Goal: Information Seeking & Learning: Find specific page/section

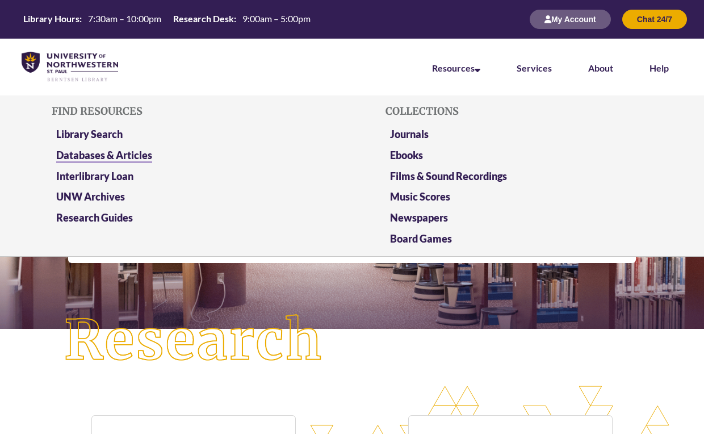
click at [98, 149] on link "Databases & Articles" at bounding box center [104, 156] width 96 height 14
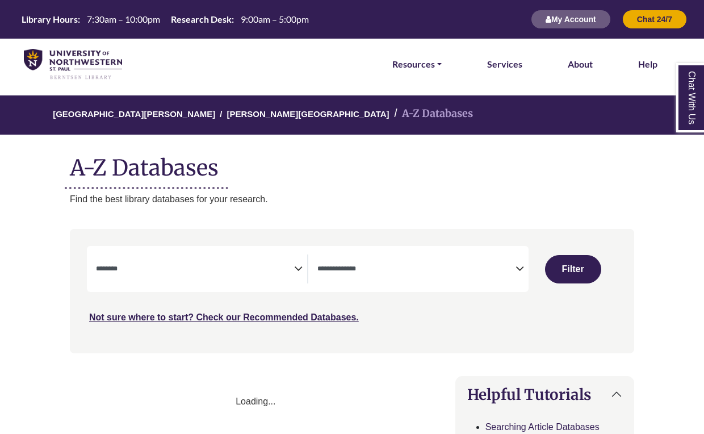
select select "Database Subject Filter"
select select "Database Types Filter"
select select "Database Subject Filter"
select select "Database Types Filter"
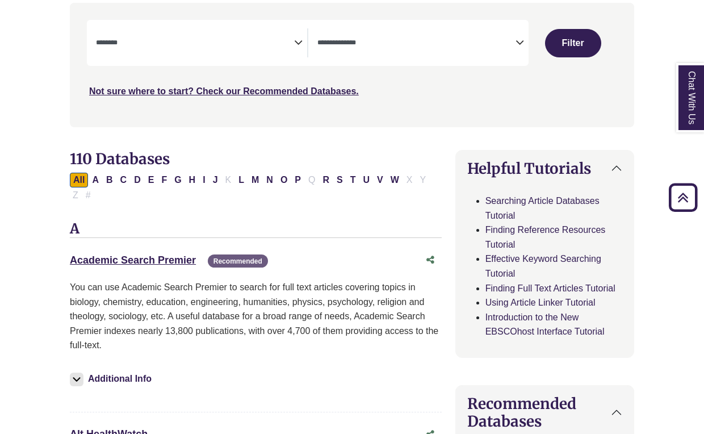
scroll to position [220, 0]
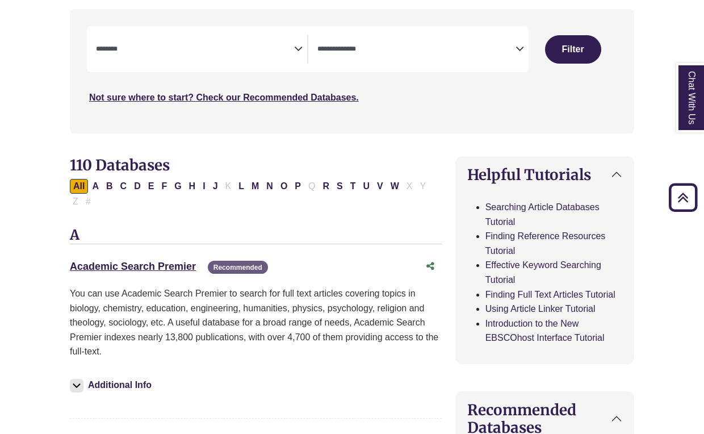
click at [149, 60] on span "Search filters" at bounding box center [195, 49] width 198 height 29
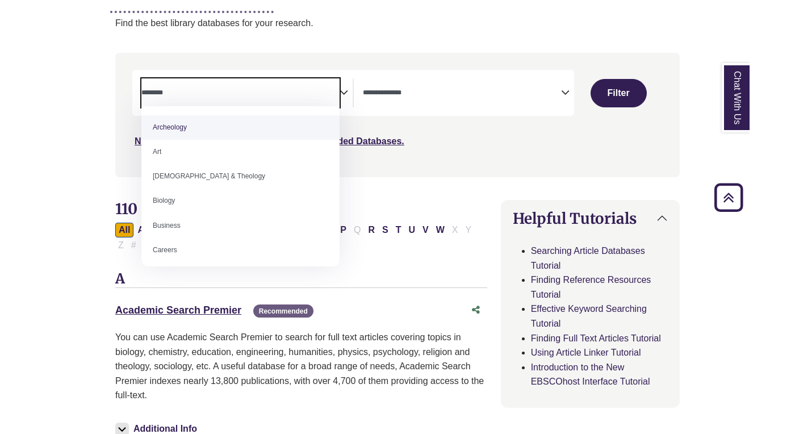
scroll to position [107, 0]
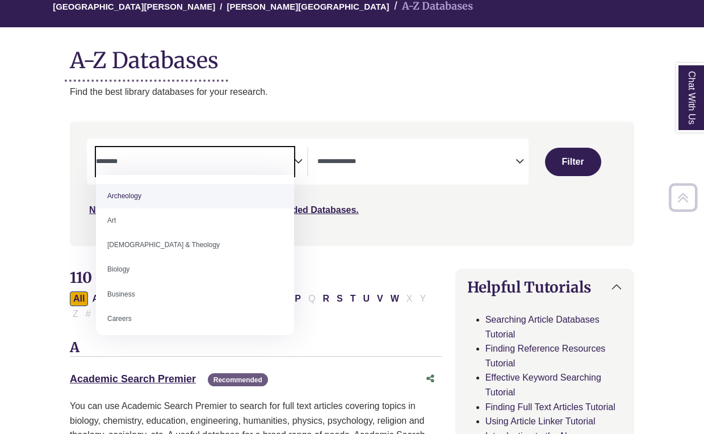
click at [387, 92] on p "Find the best library databases for your research." at bounding box center [352, 92] width 564 height 15
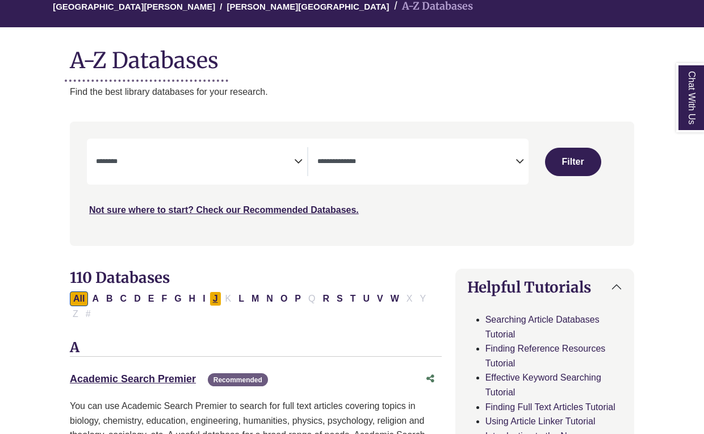
click at [213, 299] on button "J" at bounding box center [215, 298] width 12 height 15
select select "Database Subject Filter"
select select "Database Types Filter"
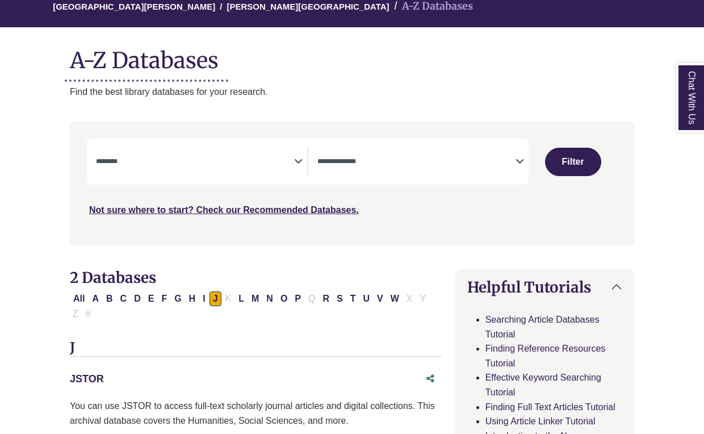
click at [90, 376] on link "JSTOR This link opens in a new window" at bounding box center [87, 378] width 34 height 11
